Goal: Task Accomplishment & Management: Manage account settings

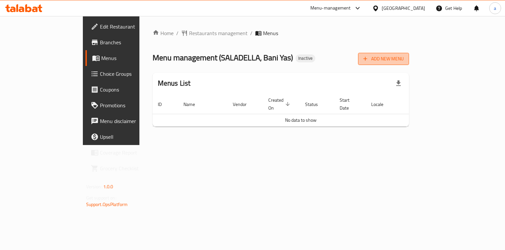
click at [403, 55] on span "Add New Menu" at bounding box center [383, 59] width 40 height 8
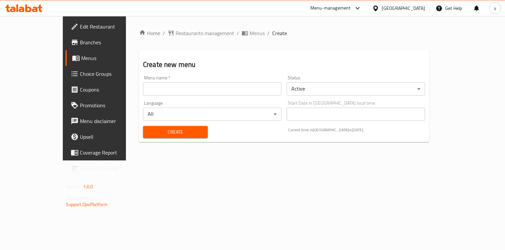
click at [228, 92] on input "text" at bounding box center [212, 88] width 138 height 13
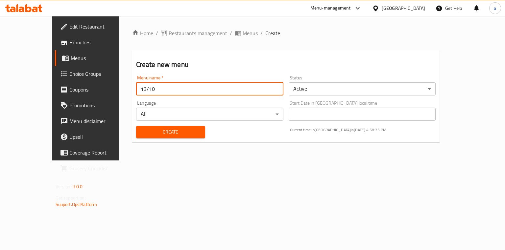
type input "13/10"
click at [175, 133] on span "Create" at bounding box center [170, 132] width 58 height 8
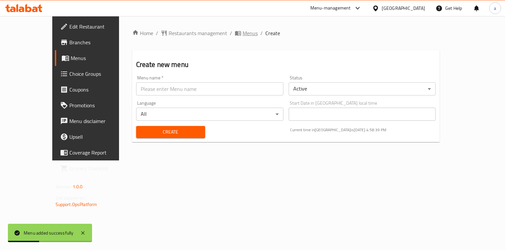
click at [242, 35] on span "Menus" at bounding box center [249, 33] width 15 height 8
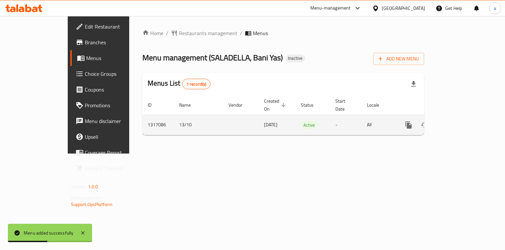
click at [459, 122] on icon "enhanced table" at bounding box center [456, 125] width 6 height 6
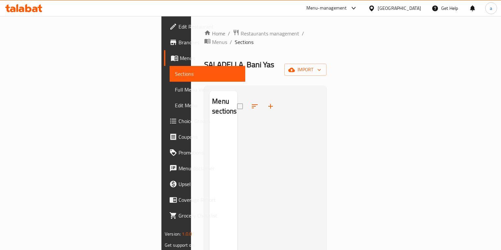
drag, startPoint x: 226, startPoint y: 36, endPoint x: 221, endPoint y: 35, distance: 5.3
click at [226, 36] on ol "Home / Restaurants management / Menus / Sections" at bounding box center [265, 37] width 122 height 17
click at [221, 38] on span "Menus" at bounding box center [219, 42] width 15 height 8
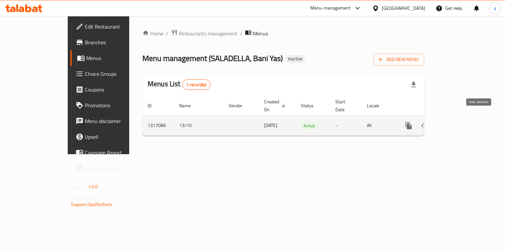
click at [460, 122] on icon "enhanced table" at bounding box center [456, 126] width 8 height 8
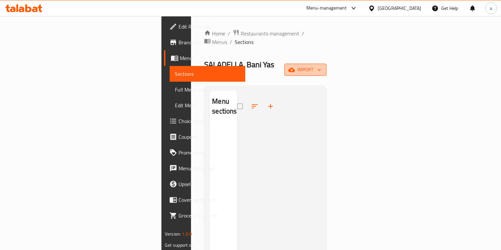
click at [322, 67] on icon "button" at bounding box center [319, 70] width 7 height 7
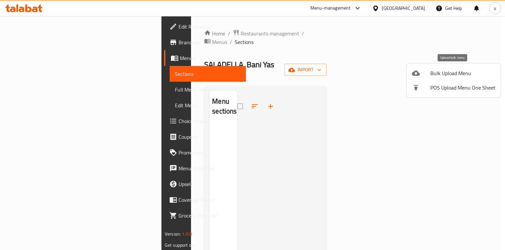
click at [459, 68] on li "Bulk Upload Menu" at bounding box center [453, 73] width 94 height 14
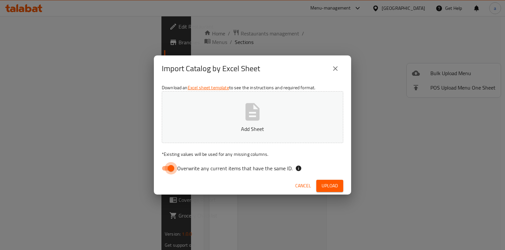
click at [170, 168] on input "Overwrite any current items that have the same ID." at bounding box center [170, 168] width 37 height 12
checkbox input "false"
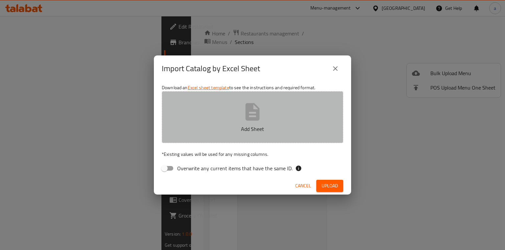
click at [257, 114] on icon "button" at bounding box center [252, 111] width 14 height 17
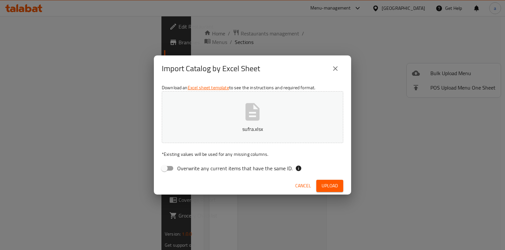
click at [326, 180] on button "Upload" at bounding box center [329, 186] width 27 height 12
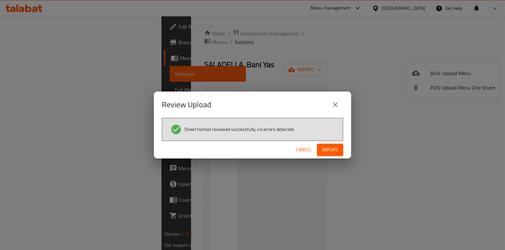
click at [332, 146] on span "Import" at bounding box center [330, 150] width 16 height 8
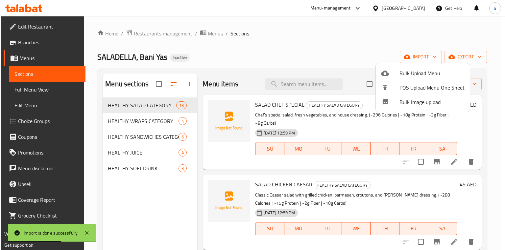
click at [47, 92] on div at bounding box center [252, 125] width 505 height 250
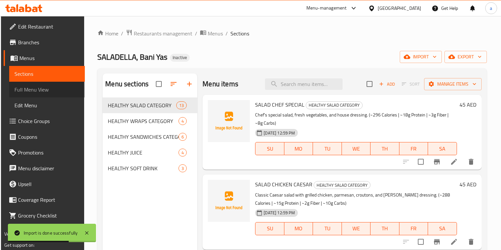
click at [58, 87] on span "Full Menu View" at bounding box center [46, 90] width 65 height 8
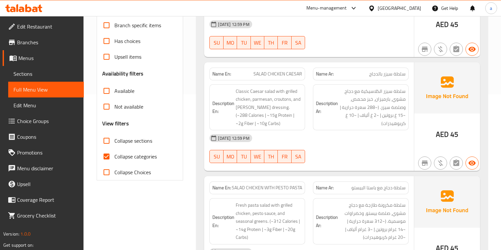
scroll to position [158, 0]
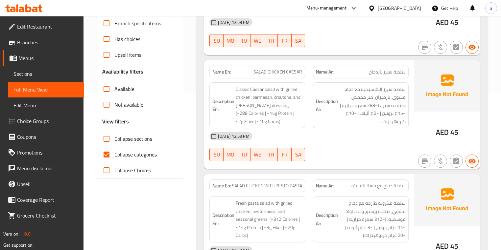
click at [112, 159] on input "Collapse categories" at bounding box center [107, 155] width 16 height 16
checkbox input "false"
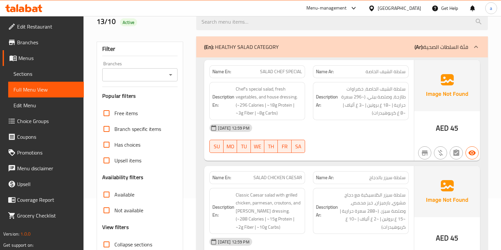
scroll to position [0, 0]
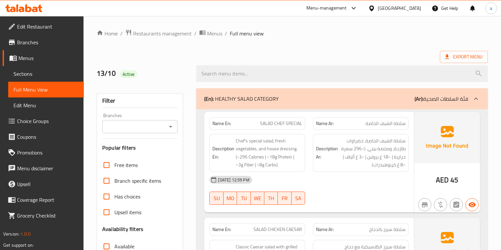
click at [51, 27] on span "Edit Restaurant" at bounding box center [47, 27] width 61 height 8
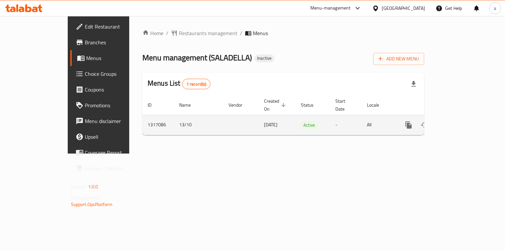
click at [464, 124] on link "enhanced table" at bounding box center [456, 125] width 16 height 16
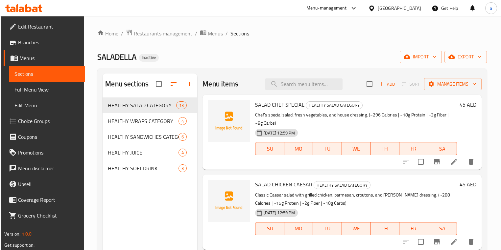
click at [56, 89] on span "Full Menu View" at bounding box center [46, 90] width 65 height 8
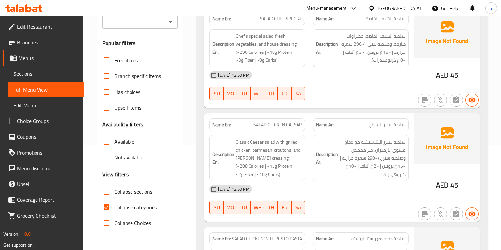
scroll to position [105, 0]
click at [109, 205] on input "Collapse categories" at bounding box center [107, 207] width 16 height 16
click at [111, 210] on input "Collapse categories" at bounding box center [107, 207] width 16 height 16
checkbox input "false"
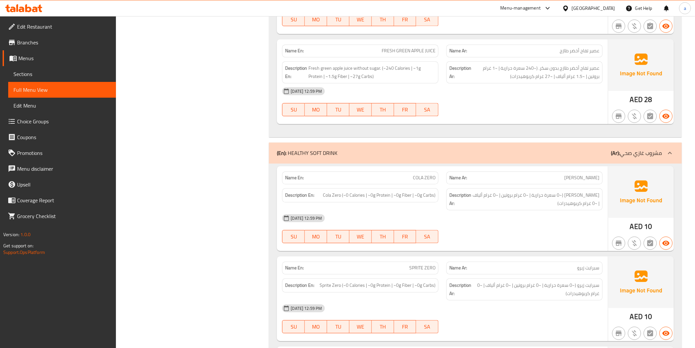
scroll to position [2537, 0]
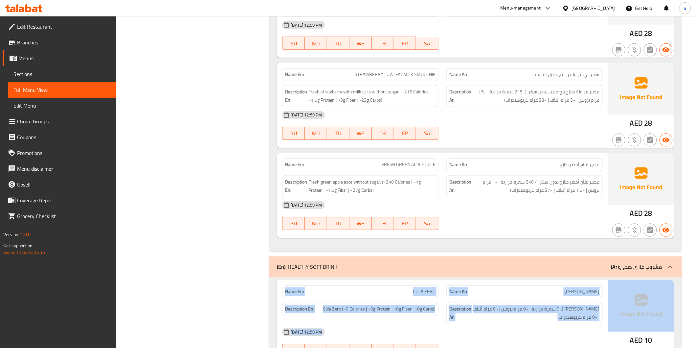
drag, startPoint x: 694, startPoint y: 282, endPoint x: 698, endPoint y: 260, distance: 21.9
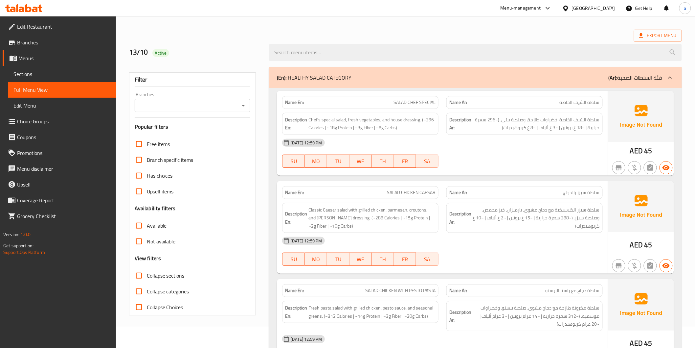
scroll to position [0, 0]
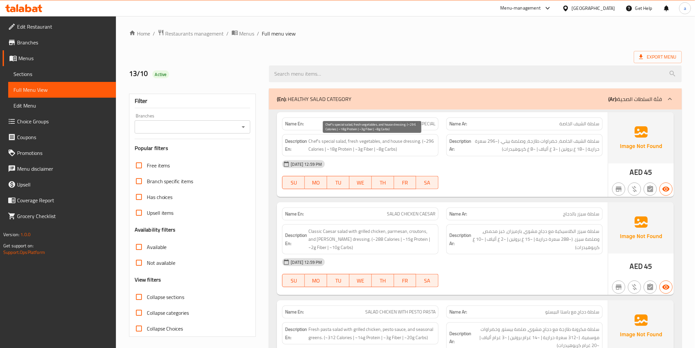
click at [431, 144] on span "Chef's special salad, fresh vegetables, and house dressing. (~296 Calories | ~1…" at bounding box center [371, 145] width 127 height 16
copy span "296"
click at [455, 33] on ol "Home / Restaurants management / Menus / Full menu view" at bounding box center [405, 33] width 553 height 9
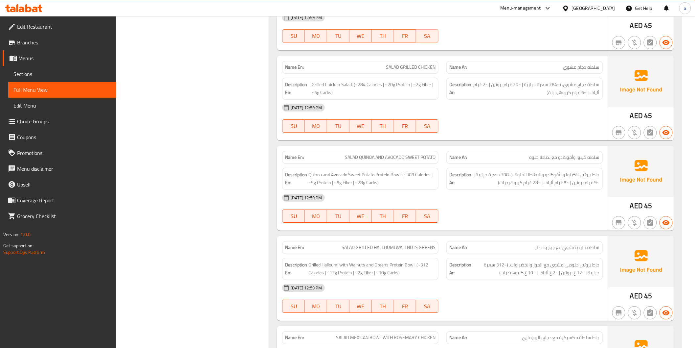
scroll to position [736, 0]
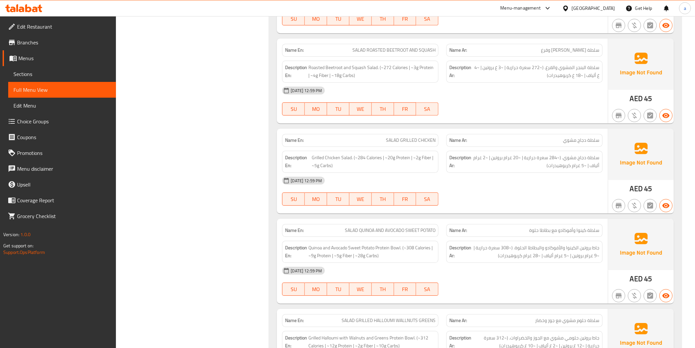
click at [426, 49] on span "SALAD ROASTED BEETROOT AND SQUASH" at bounding box center [393, 50] width 83 height 7
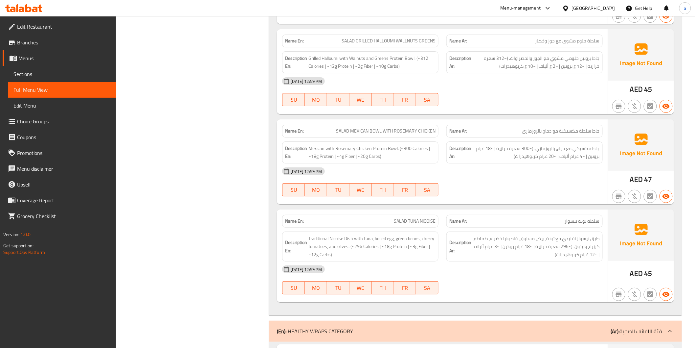
scroll to position [1101, 0]
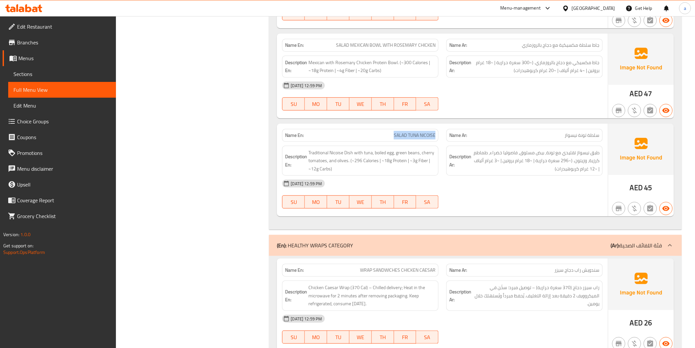
drag, startPoint x: 391, startPoint y: 135, endPoint x: 435, endPoint y: 139, distance: 43.9
click at [435, 139] on p "Name En: SALAD TUNA NICOISE" at bounding box center [360, 135] width 150 height 7
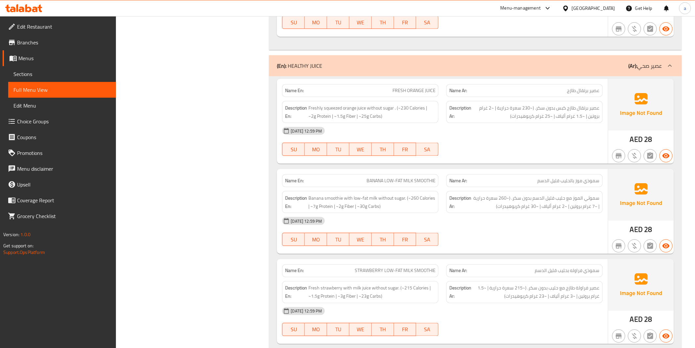
scroll to position [2354, 0]
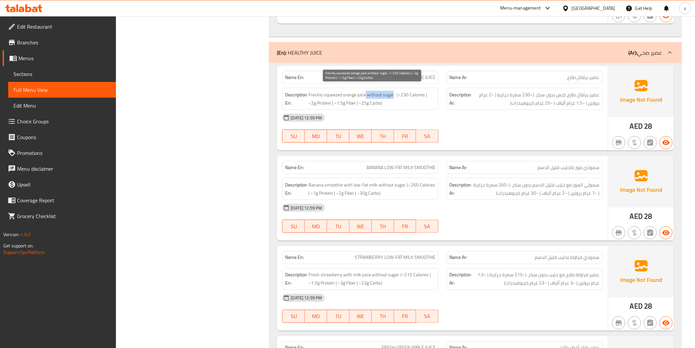
drag, startPoint x: 367, startPoint y: 89, endPoint x: 394, endPoint y: 91, distance: 27.7
click at [394, 91] on span "Freshly squeezed orange juice without sugar . (~230 Calories | ~2g Protein | ~1…" at bounding box center [371, 99] width 127 height 16
click at [395, 96] on span "Freshly squeezed orange juice without sugar . (~230 Calories | ~2g Protein | ~1…" at bounding box center [371, 99] width 127 height 16
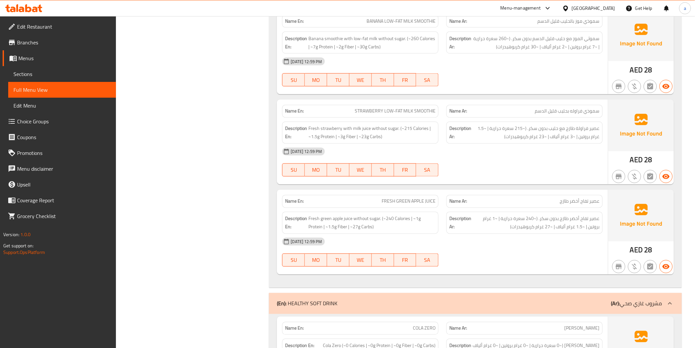
scroll to position [2428, 0]
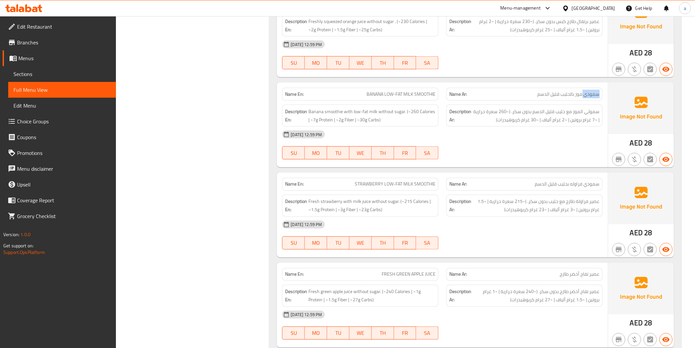
drag, startPoint x: 583, startPoint y: 88, endPoint x: 602, endPoint y: 93, distance: 20.4
click at [504, 93] on div "Name Ar: سموذي موز بالحليب قليل الدسم" at bounding box center [524, 94] width 156 height 13
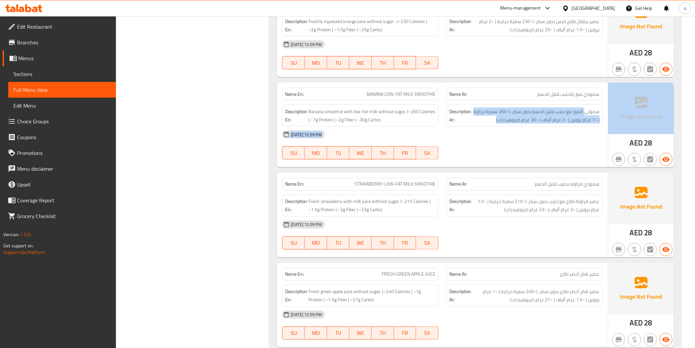
drag, startPoint x: 587, startPoint y: 109, endPoint x: 609, endPoint y: 110, distance: 22.7
click at [504, 110] on div "Name En: BANANA LOW-FAT MILK SMOOTHIE Name Ar: سموذي موز بالحليب قليل الدسم Des…" at bounding box center [475, 124] width 397 height 85
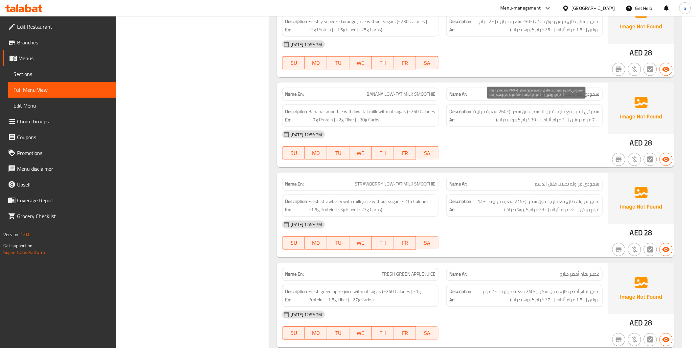
click at [504, 107] on span "سموثي الموز مع حليب قليل الدسم بدون سكر. (~260 سعرة حرارية | ~7 غرام بروتين | ~…" at bounding box center [536, 115] width 127 height 16
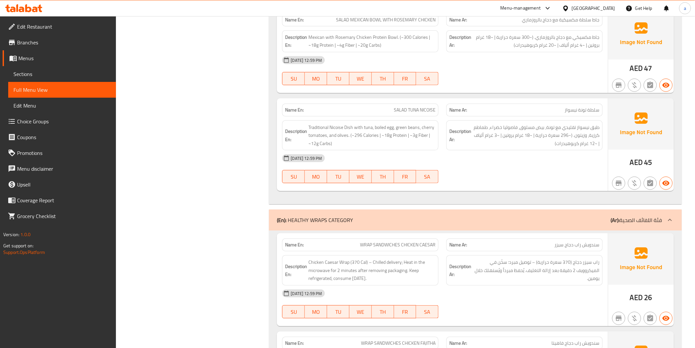
scroll to position [1114, 0]
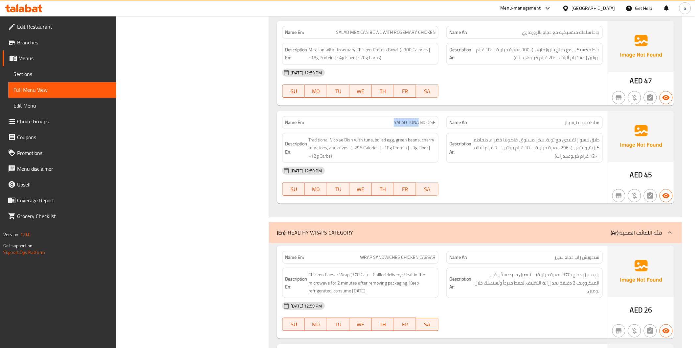
drag, startPoint x: 395, startPoint y: 123, endPoint x: 418, endPoint y: 127, distance: 23.5
click at [418, 127] on div "Name En: SALAD TUNA NICOISE" at bounding box center [360, 122] width 156 height 13
click at [427, 126] on span "SALAD TUNA NICOISE" at bounding box center [415, 122] width 42 height 7
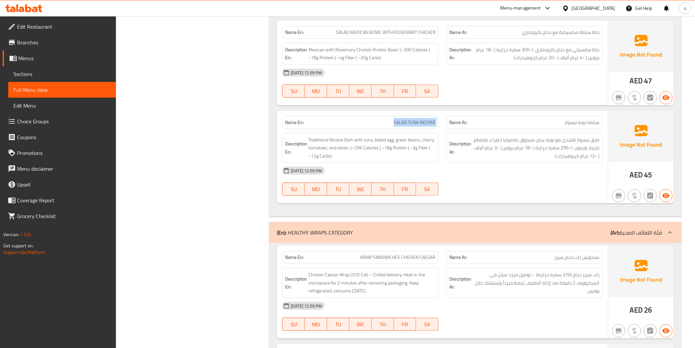
click at [427, 126] on span "SALAD TUNA NICOISE" at bounding box center [415, 122] width 42 height 7
click at [434, 127] on div "Name En: SALAD TUNA NICOISE" at bounding box center [360, 122] width 156 height 13
drag, startPoint x: 383, startPoint y: 138, endPoint x: 402, endPoint y: 141, distance: 19.3
click at [402, 141] on span "Traditional Nicoise Dish with tuna, boiled egg, green beans, cherry tomatoes, a…" at bounding box center [371, 148] width 127 height 24
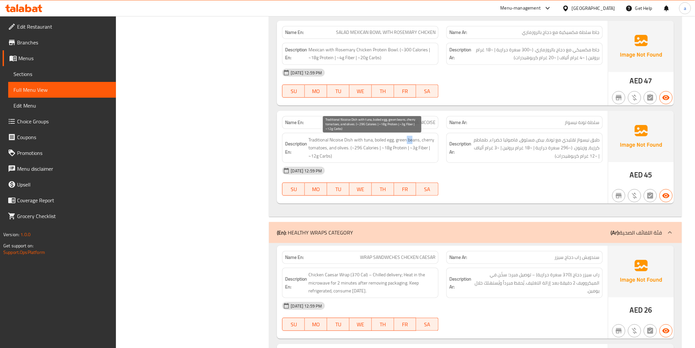
drag, startPoint x: 407, startPoint y: 140, endPoint x: 413, endPoint y: 142, distance: 5.5
click at [413, 142] on span "Traditional Nicoise Dish with tuna, boiled egg, green beans, cherry tomatoes, a…" at bounding box center [371, 148] width 127 height 24
click at [415, 143] on span "Traditional Nicoise Dish with tuna, boiled egg, green beans, cherry tomatoes, a…" at bounding box center [371, 148] width 127 height 24
click at [473, 158] on span "طبق نيسواز تقليدي مع تونة، بيض مسلوق، فاصوليا خضراء، طماطم كرزية، وزيتون. (~296…" at bounding box center [536, 148] width 127 height 24
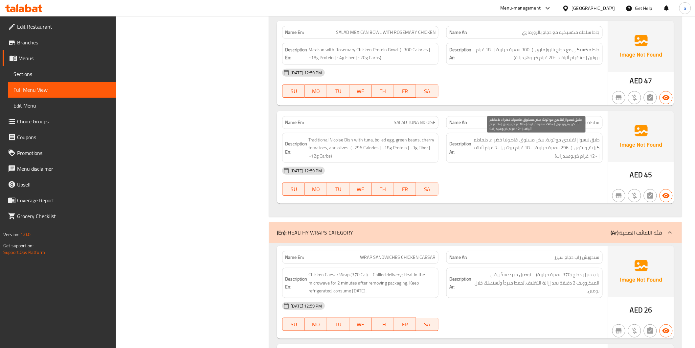
click at [504, 142] on span "طبق نيسواز تقليدي مع تونة، بيض مسلوق، فاصوليا خضراء، طماطم كرزية، وزيتون. (~296…" at bounding box center [536, 148] width 127 height 24
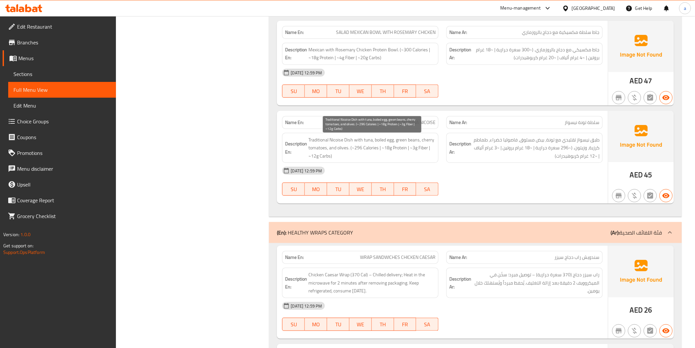
click at [400, 143] on span "Traditional Nicoise Dish with tuna, boiled egg, green beans, cherry tomatoes, a…" at bounding box center [371, 148] width 127 height 24
drag, startPoint x: 399, startPoint y: 139, endPoint x: 431, endPoint y: 144, distance: 32.2
click at [431, 144] on span "Traditional Nicoise Dish with tuna, boiled egg, green beans, cherry tomatoes, a…" at bounding box center [371, 148] width 127 height 24
drag, startPoint x: 398, startPoint y: 137, endPoint x: 408, endPoint y: 140, distance: 10.5
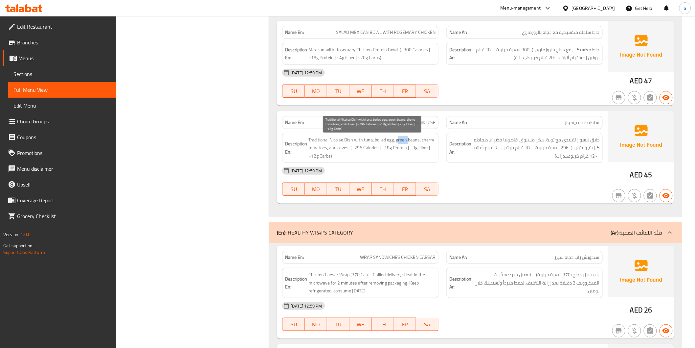
click at [408, 140] on span "Traditional Nicoise Dish with tuna, boiled egg, green beans, cherry tomatoes, a…" at bounding box center [371, 148] width 127 height 24
drag, startPoint x: 420, startPoint y: 142, endPoint x: 435, endPoint y: 144, distance: 14.9
click at [435, 144] on span "Traditional Nicoise Dish with tuna, boiled egg, green beans, cherry tomatoes, a…" at bounding box center [371, 148] width 127 height 24
click at [429, 142] on span "Traditional Nicoise Dish with tuna, boiled egg, green beans, cherry tomatoes, a…" at bounding box center [371, 148] width 127 height 24
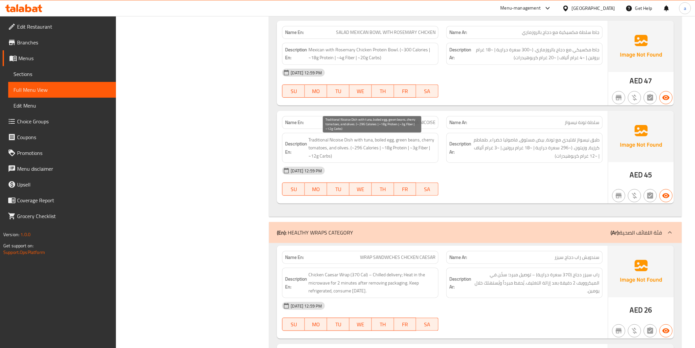
click at [429, 142] on span "Traditional Nicoise Dish with tuna, boiled egg, green beans, cherry tomatoes, a…" at bounding box center [371, 148] width 127 height 24
click at [313, 151] on span "Traditional Nicoise Dish with tuna, boiled egg, green beans, cherry tomatoes, a…" at bounding box center [371, 148] width 127 height 24
click at [344, 148] on span "Traditional Nicoise Dish with tuna, boiled egg, green beans, cherry tomatoes, a…" at bounding box center [371, 148] width 127 height 24
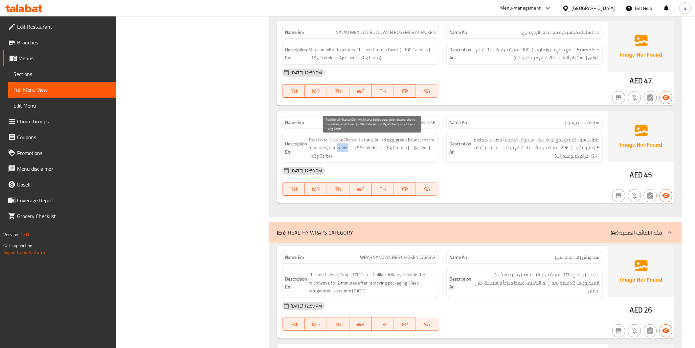
click at [344, 148] on span "Traditional Nicoise Dish with tuna, boiled egg, green beans, cherry tomatoes, a…" at bounding box center [371, 148] width 127 height 24
drag, startPoint x: 356, startPoint y: 146, endPoint x: 376, endPoint y: 150, distance: 20.7
click at [376, 150] on span "Traditional Nicoise Dish with tuna, boiled egg, green beans, cherry tomatoes, a…" at bounding box center [371, 148] width 127 height 24
drag, startPoint x: 416, startPoint y: 145, endPoint x: 426, endPoint y: 147, distance: 10.4
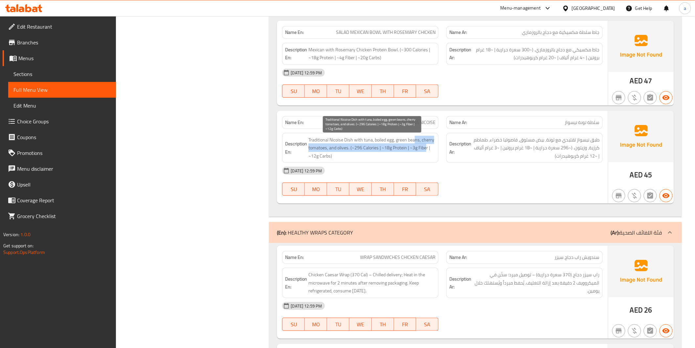
click at [426, 147] on span "Traditional Nicoise Dish with tuna, boiled egg, green beans, cherry tomatoes, a…" at bounding box center [371, 148] width 127 height 24
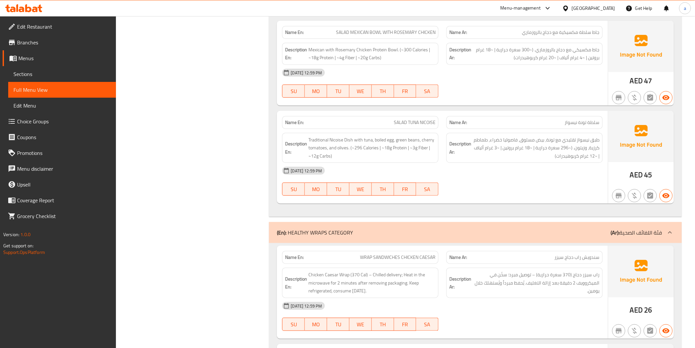
click at [504, 162] on div "Description Ar: طبق نيسواز تقليدي مع تونة، بيض مسلوق، فاصوليا خضراء، طماطم كرزي…" at bounding box center [524, 148] width 156 height 30
click at [504, 159] on span "طبق نيسواز تقليدي مع تونة، بيض مسلوق، فاصوليا خضراء، طماطم كرزية، وزيتون. (~296…" at bounding box center [536, 148] width 127 height 24
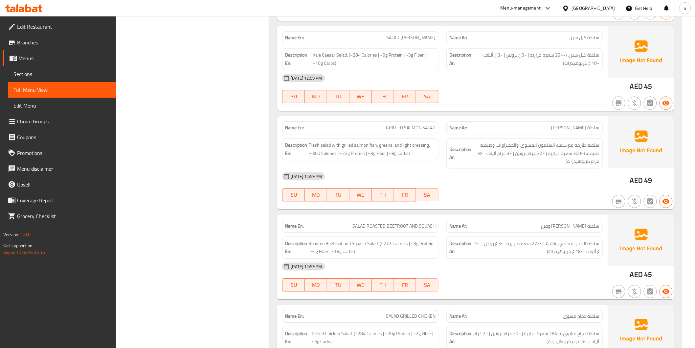
scroll to position [547, 0]
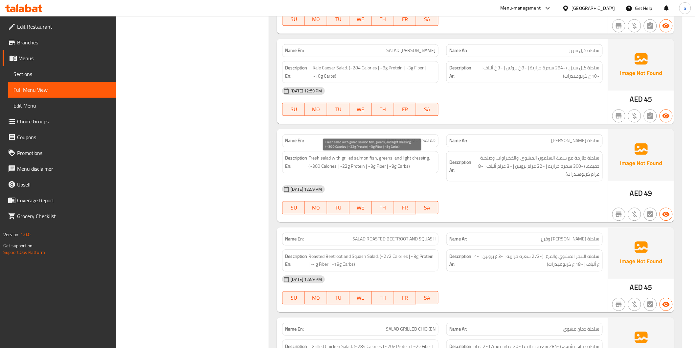
click at [331, 157] on span "Fresh salad with grilled salmon fish, greens, and light dressing. (~300 Calorie…" at bounding box center [371, 162] width 127 height 16
click at [330, 157] on span "Fresh salad with grilled salmon fish, greens, and light dressing. (~300 Calorie…" at bounding box center [371, 162] width 127 height 16
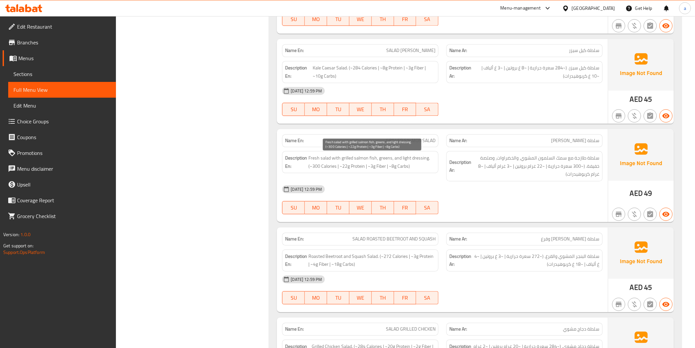
click at [386, 159] on span "Fresh salad with grilled salmon fish, greens, and light dressing. (~300 Calorie…" at bounding box center [371, 162] width 127 height 16
click at [416, 177] on div "Description En: Fresh salad with grilled salmon fish, greens, and light dressin…" at bounding box center [360, 166] width 164 height 38
drag, startPoint x: 406, startPoint y: 154, endPoint x: 418, endPoint y: 157, distance: 12.2
click at [418, 157] on div "Description En: Fresh salad with grilled salmon fish, greens, and light dressin…" at bounding box center [360, 162] width 156 height 22
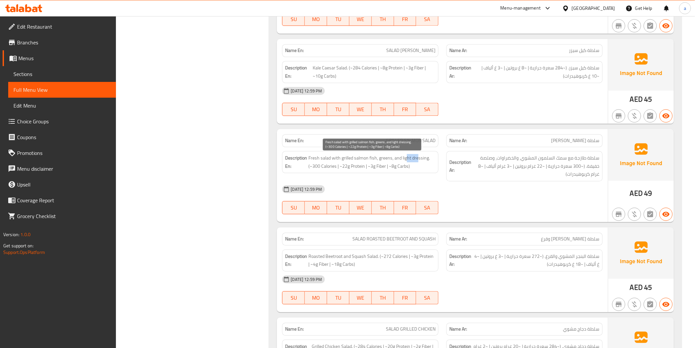
click at [418, 157] on span "Fresh salad with grilled salmon fish, greens, and light dressing. (~300 Calorie…" at bounding box center [371, 162] width 127 height 16
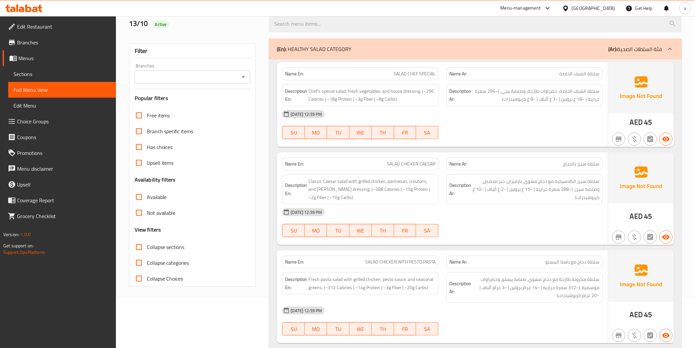
scroll to position [22, 0]
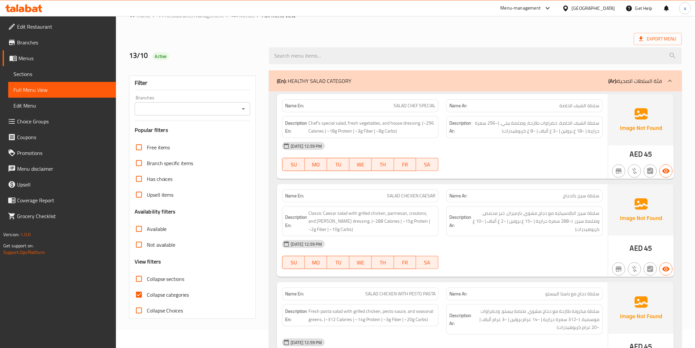
scroll to position [36, 0]
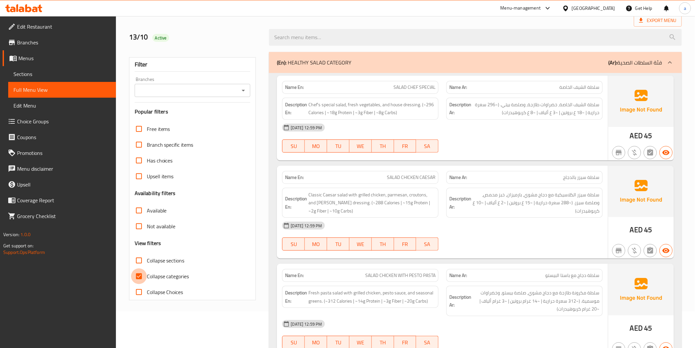
drag, startPoint x: 137, startPoint y: 275, endPoint x: 158, endPoint y: 268, distance: 21.9
click at [138, 275] on input "Collapse categories" at bounding box center [139, 276] width 16 height 16
checkbox input "false"
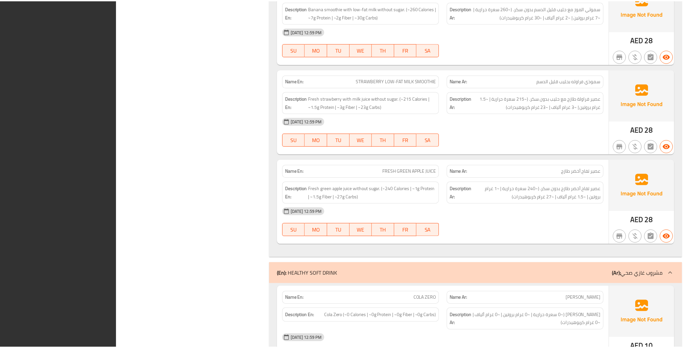
scroll to position [2756, 0]
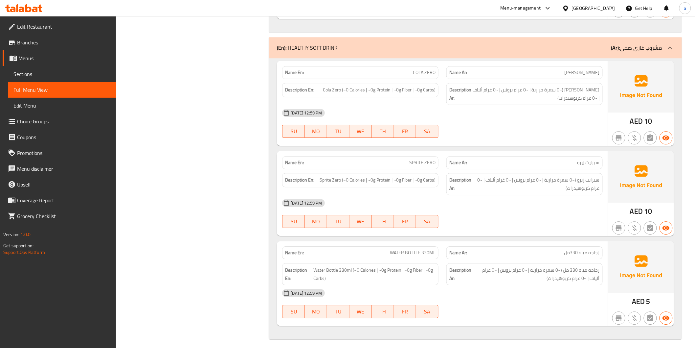
click at [48, 71] on span "Sections" at bounding box center [61, 74] width 97 height 8
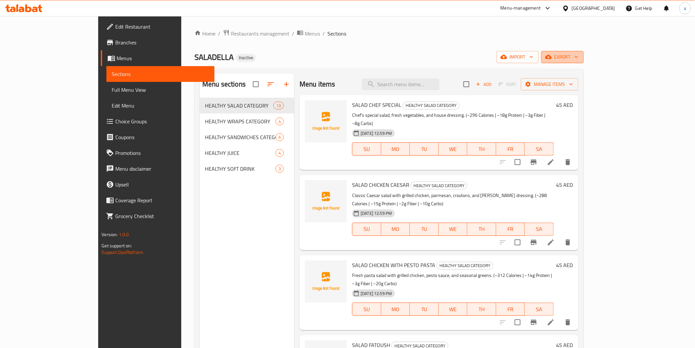
click at [579, 59] on span "export" at bounding box center [563, 57] width 32 height 8
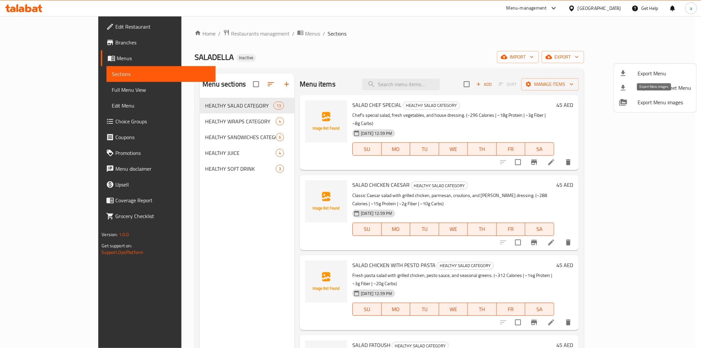
click at [645, 102] on span "Export Menu images" at bounding box center [664, 102] width 54 height 8
drag, startPoint x: 671, startPoint y: 44, endPoint x: 671, endPoint y: 50, distance: 5.9
click at [671, 43] on div at bounding box center [350, 174] width 701 height 348
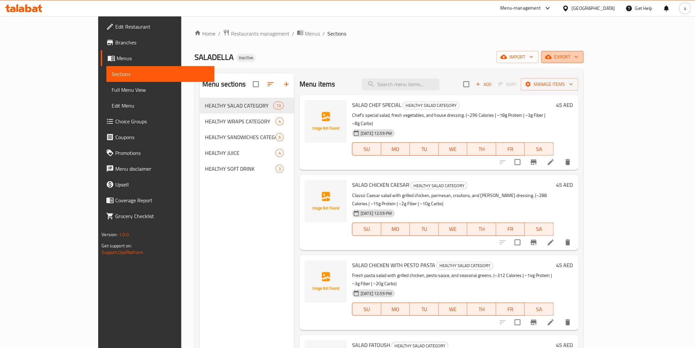
click at [579, 59] on span "export" at bounding box center [563, 57] width 32 height 8
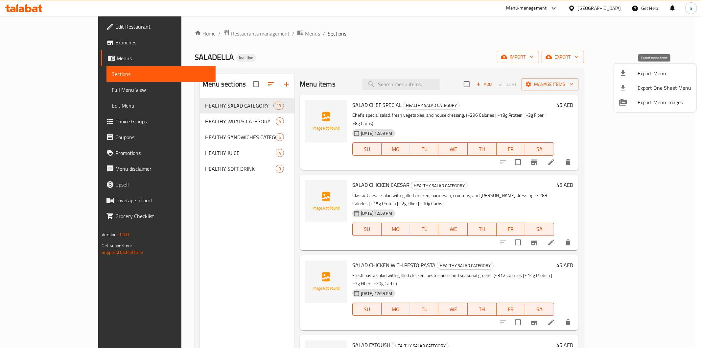
click at [659, 72] on span "Export Menu" at bounding box center [664, 73] width 54 height 8
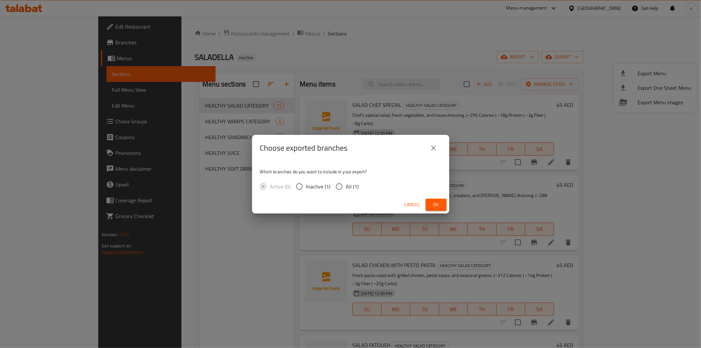
click at [347, 187] on span "All (1)" at bounding box center [352, 186] width 13 height 8
click at [346, 187] on input "All (1)" at bounding box center [339, 186] width 14 height 14
radio input "true"
click at [422, 204] on button "Cancel" at bounding box center [412, 204] width 21 height 12
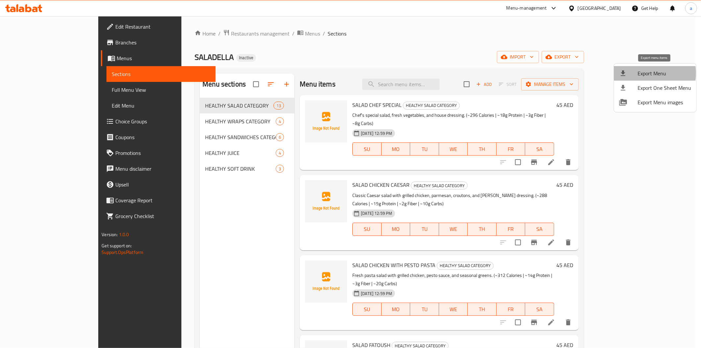
click at [641, 73] on span "Export Menu" at bounding box center [664, 73] width 54 height 8
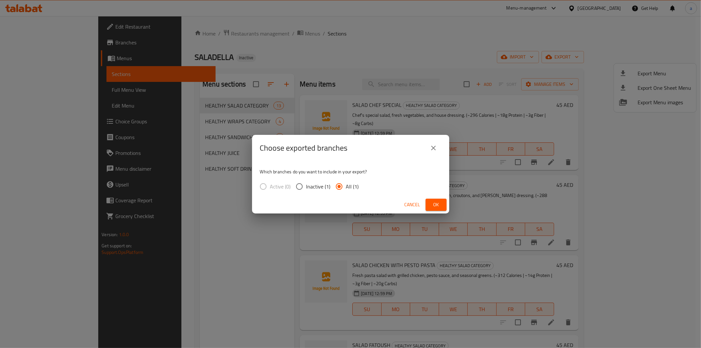
click at [436, 201] on span "Ok" at bounding box center [436, 204] width 11 height 8
